Goal: Task Accomplishment & Management: Manage account settings

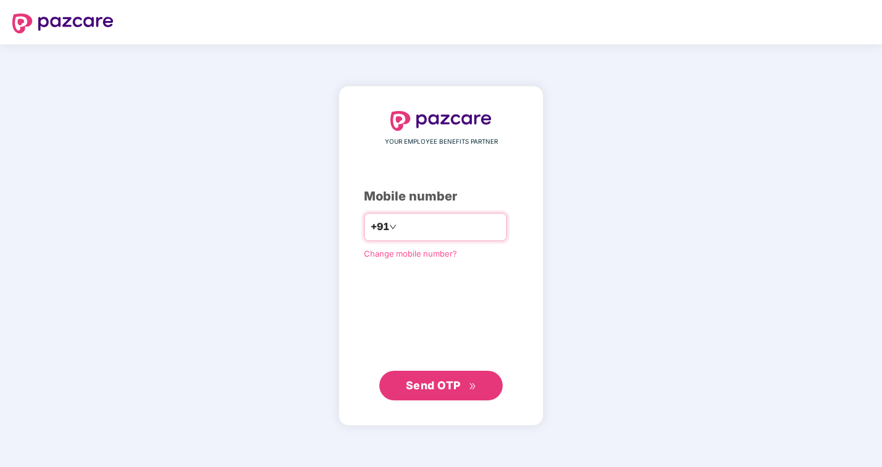
type input "**********"
click at [446, 389] on span "Send OTP" at bounding box center [433, 384] width 55 height 13
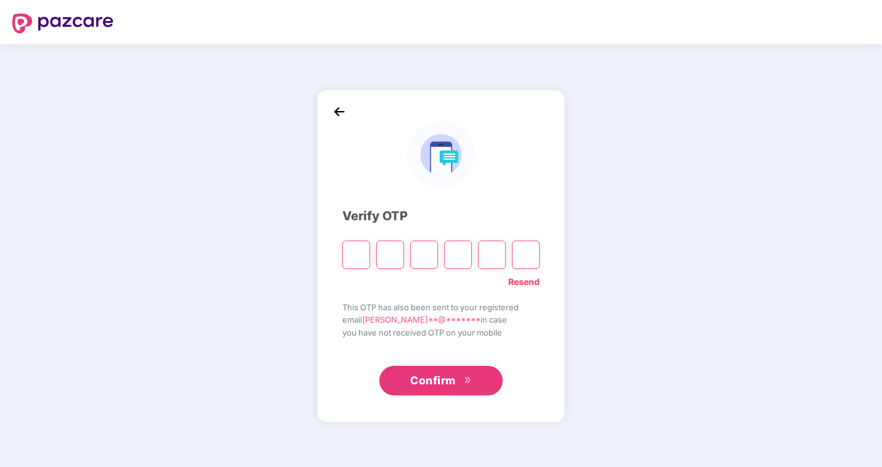
type input "*"
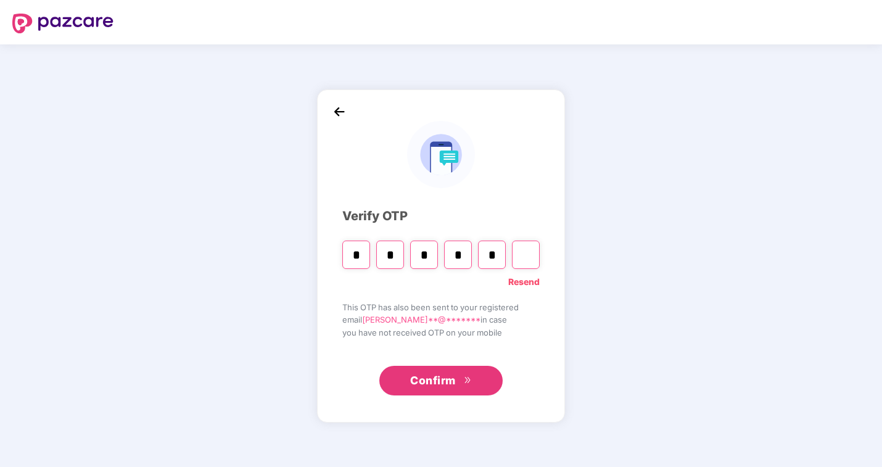
type input "*"
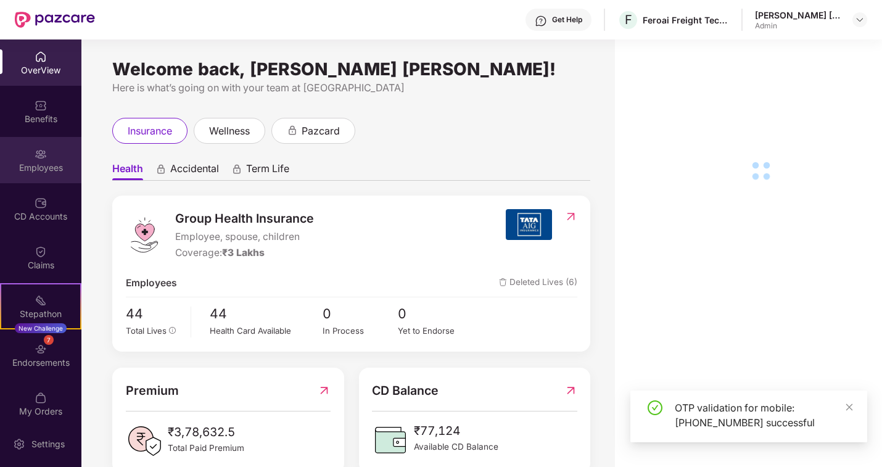
click at [51, 152] on div "Employees" at bounding box center [40, 160] width 81 height 46
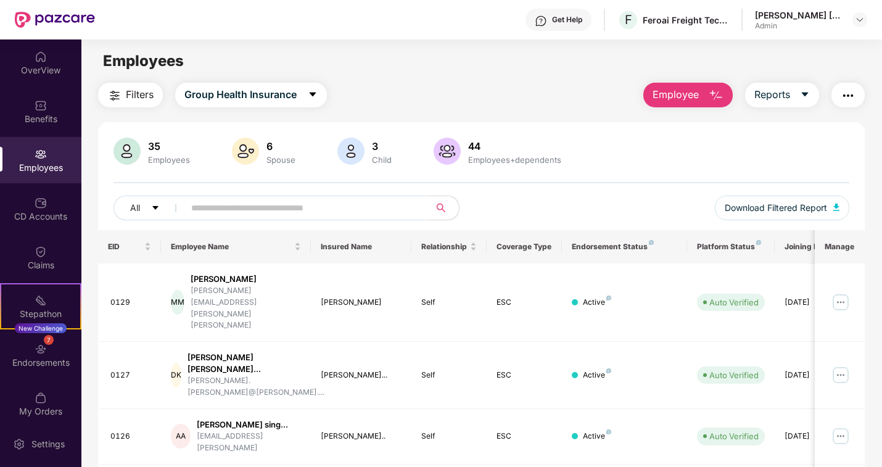
click at [221, 202] on input "text" at bounding box center [301, 208] width 221 height 19
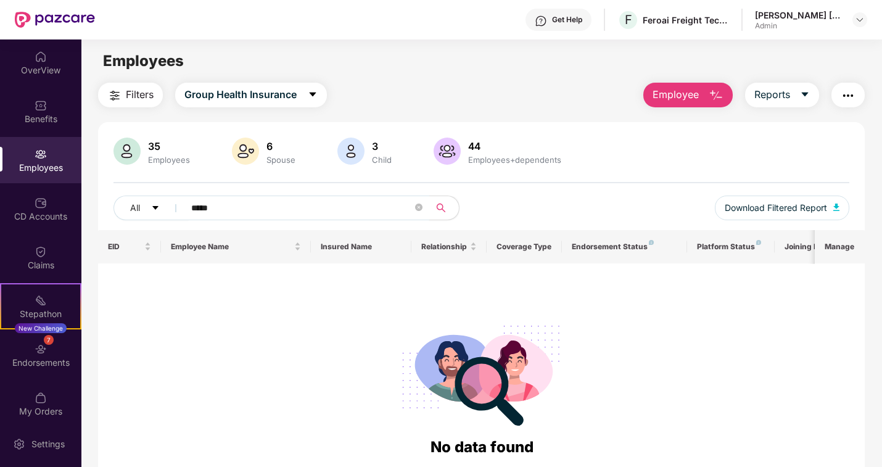
click at [205, 207] on input "*****" at bounding box center [301, 208] width 221 height 19
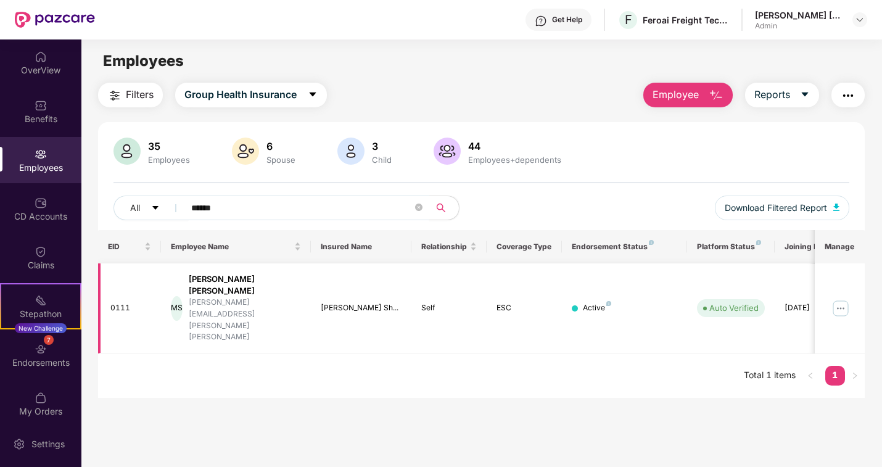
type input "******"
click at [848, 298] on img at bounding box center [841, 308] width 20 height 20
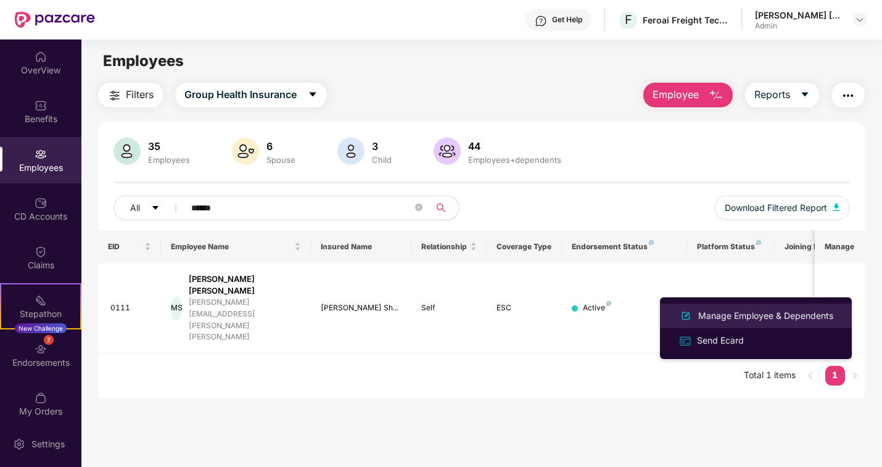
click at [734, 311] on div "Manage Employee & Dependents" at bounding box center [766, 316] width 140 height 14
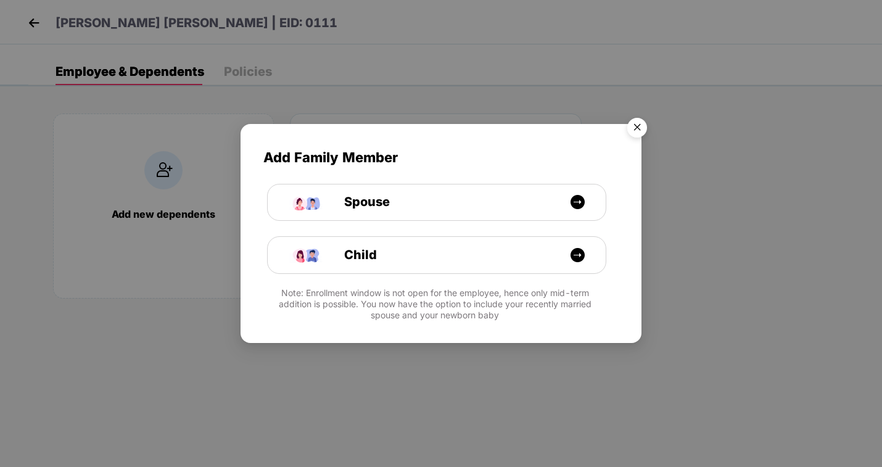
click at [637, 125] on img "Close" at bounding box center [637, 129] width 35 height 35
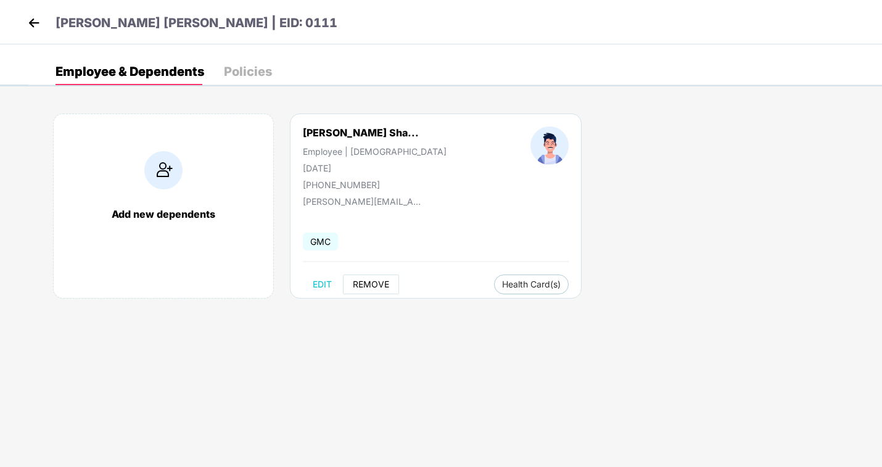
click at [379, 286] on span "REMOVE" at bounding box center [371, 284] width 36 height 10
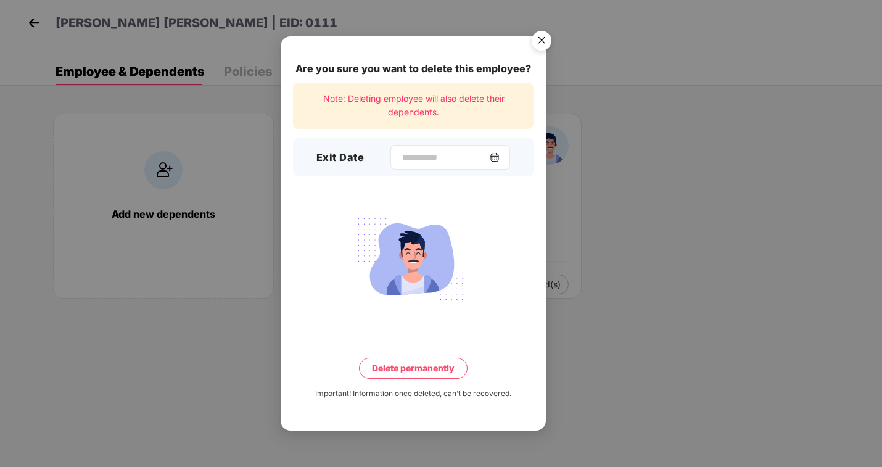
click at [444, 167] on div at bounding box center [450, 157] width 120 height 25
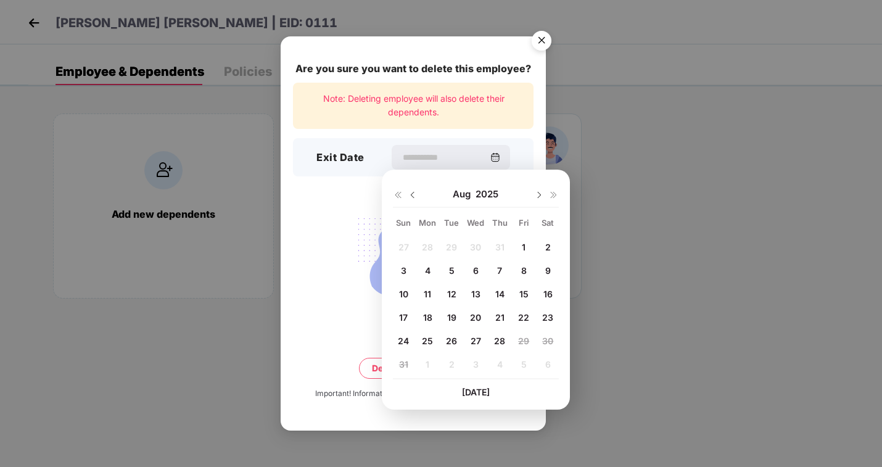
click at [525, 270] on span "8" at bounding box center [524, 270] width 6 height 10
type input "**********"
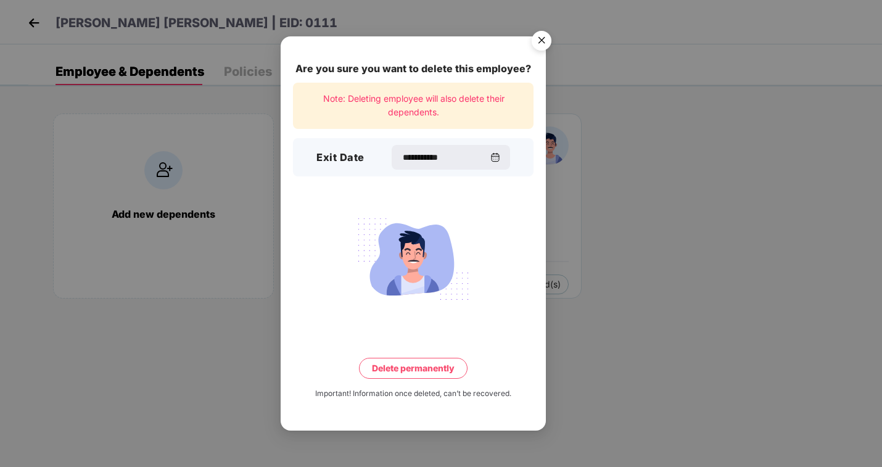
click at [413, 365] on button "Delete permanently" at bounding box center [413, 368] width 109 height 21
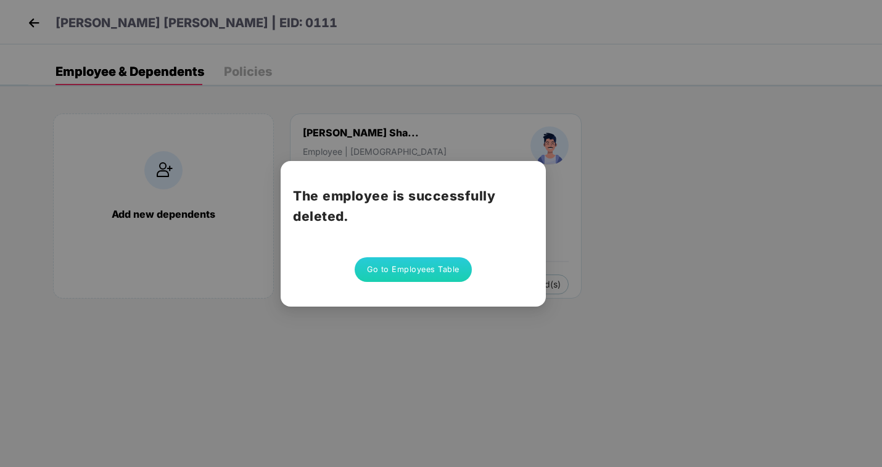
click at [419, 272] on button "Go to Employees Table" at bounding box center [413, 269] width 117 height 25
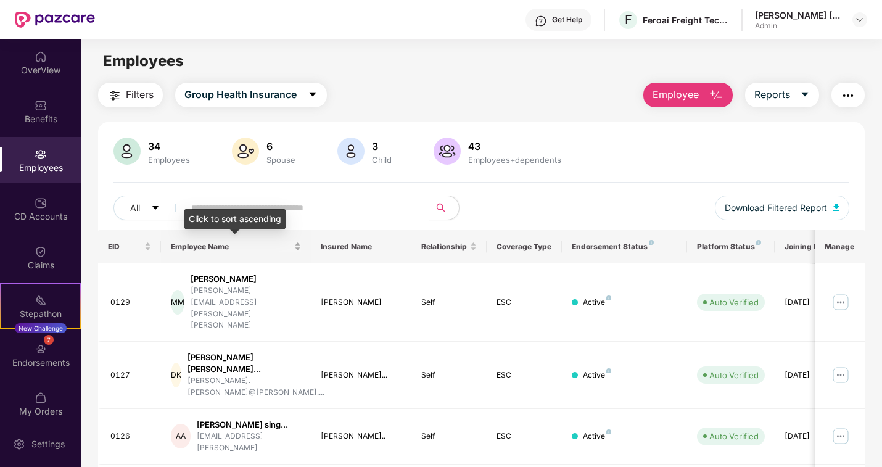
click at [215, 250] on span "Employee Name" at bounding box center [231, 247] width 121 height 10
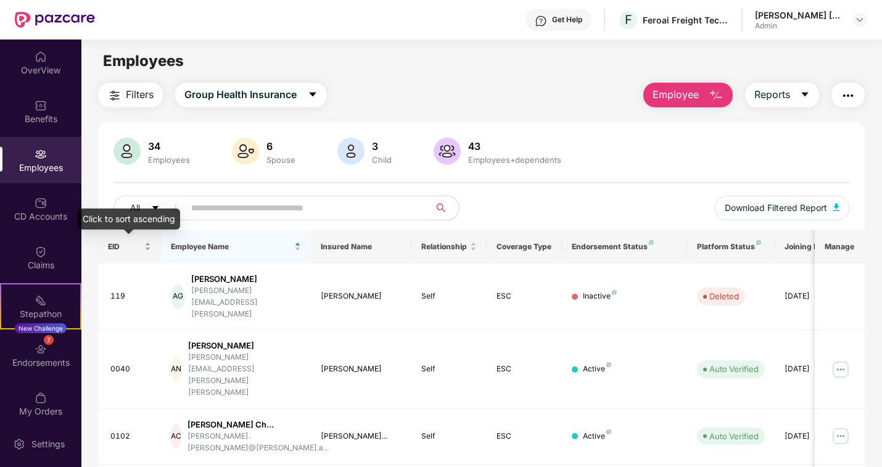
click at [112, 247] on span "EID" at bounding box center [125, 247] width 34 height 10
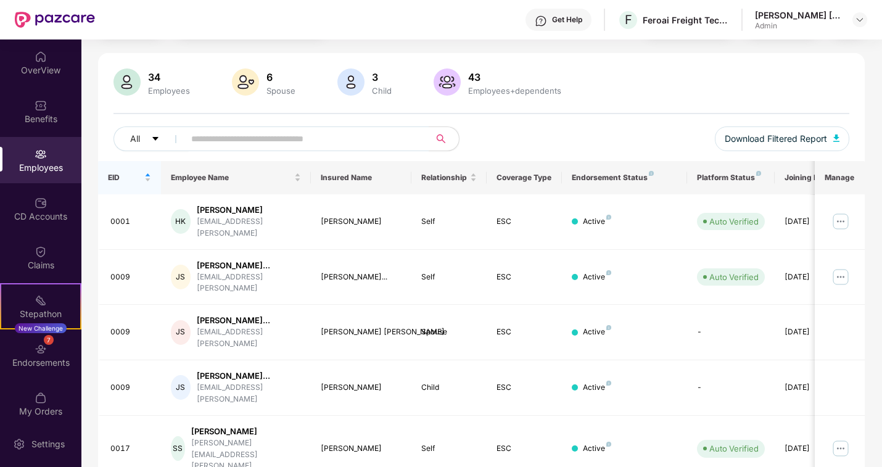
scroll to position [61, 0]
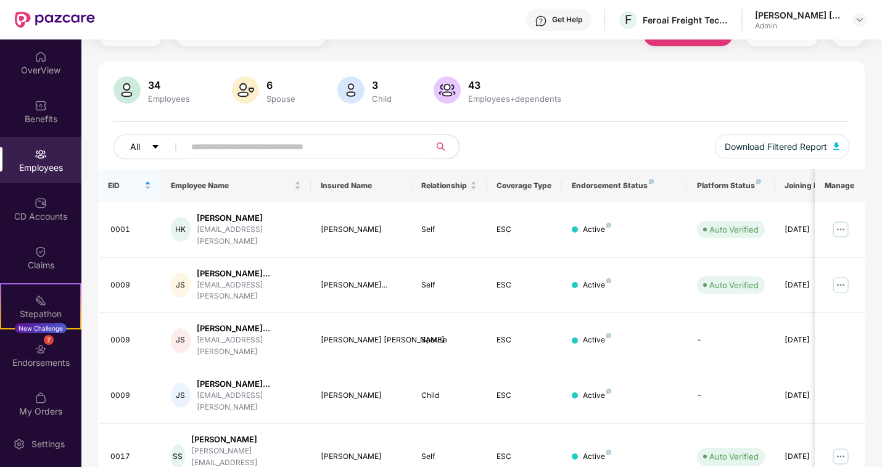
click at [154, 147] on icon "caret-down" at bounding box center [155, 146] width 9 height 9
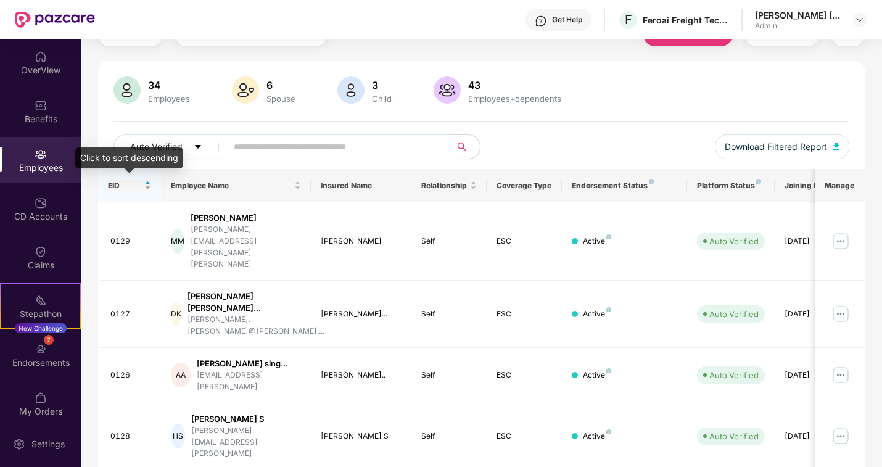
click at [120, 180] on div "EID" at bounding box center [129, 185] width 43 height 12
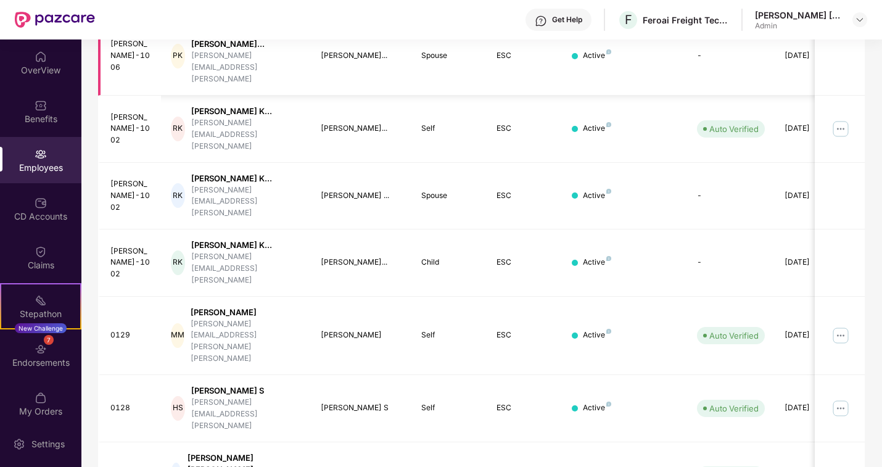
scroll to position [353, 0]
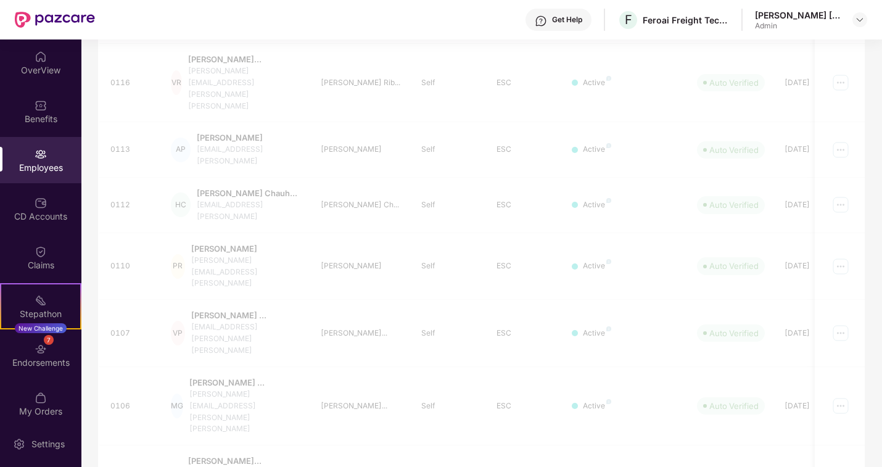
scroll to position [322, 0]
